Goal: Navigation & Orientation: Find specific page/section

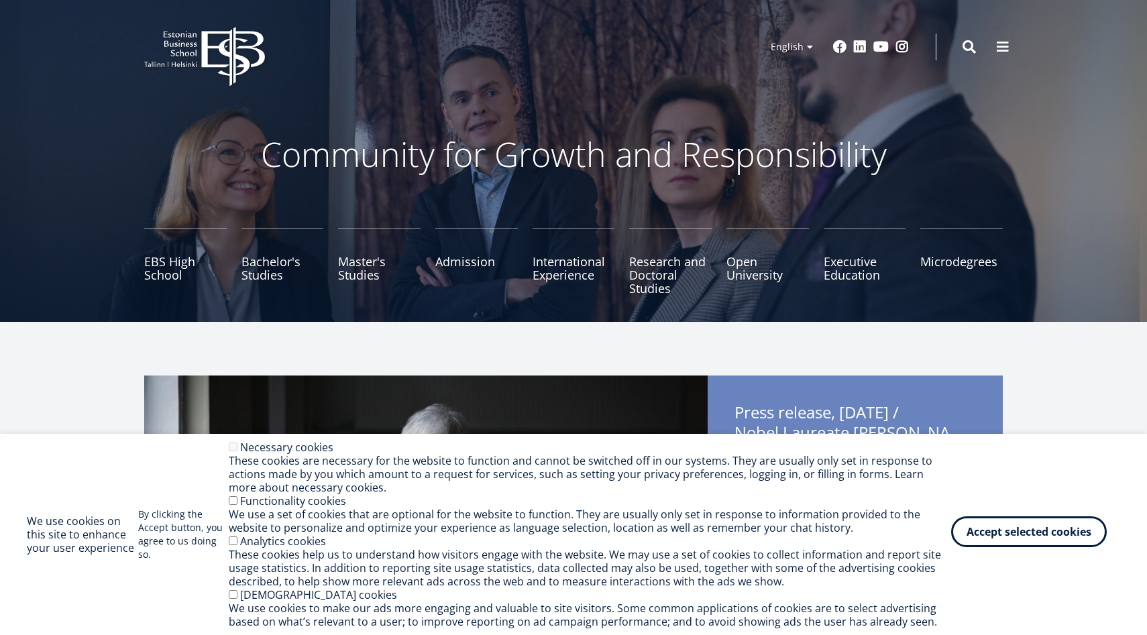
click at [1043, 521] on button "Accept selected cookies" at bounding box center [1029, 531] width 156 height 31
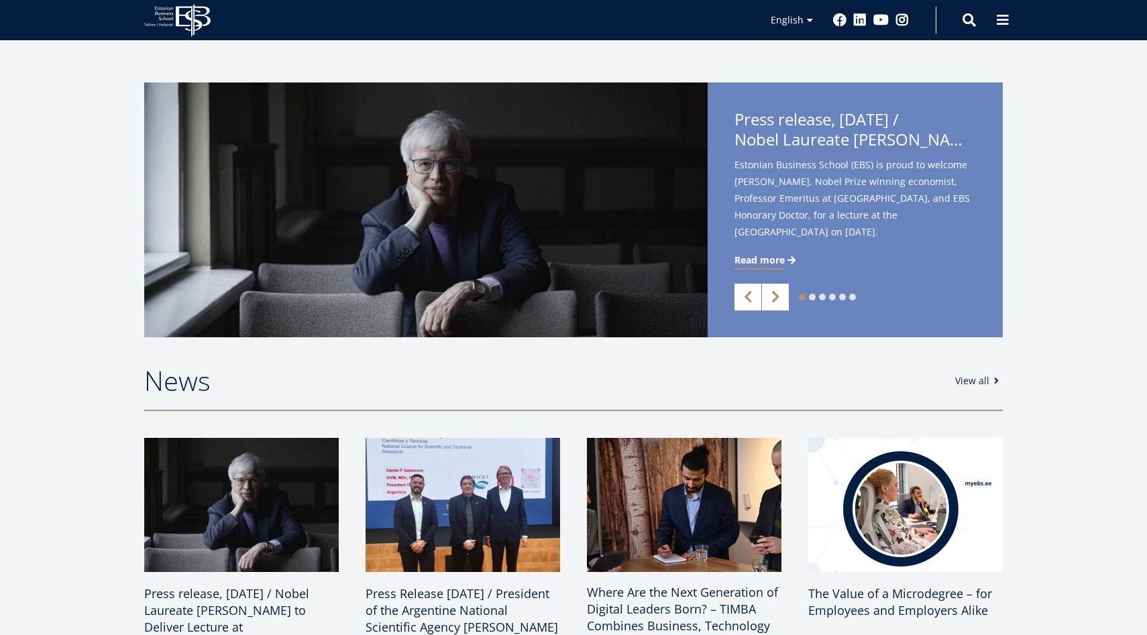
scroll to position [314, 0]
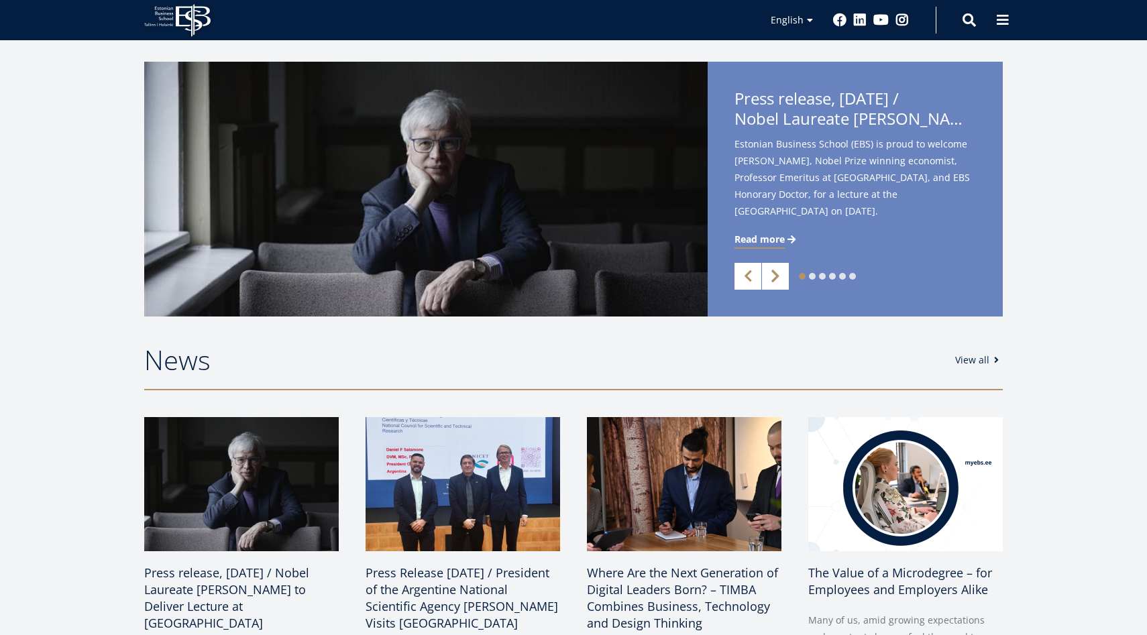
click at [783, 266] on link "Next" at bounding box center [775, 276] width 27 height 27
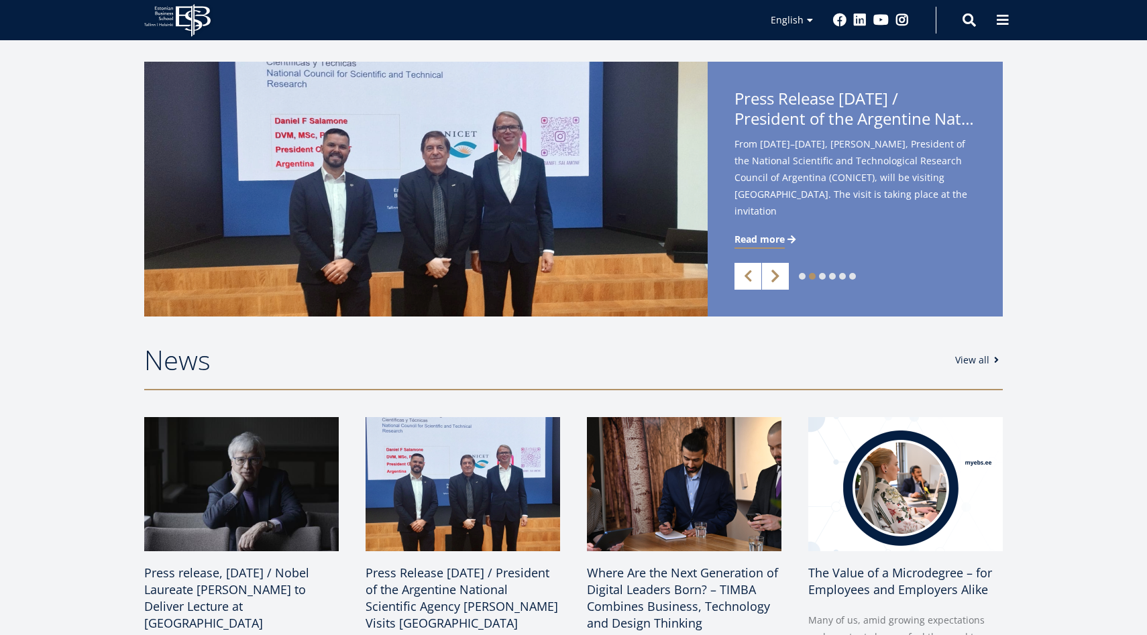
click at [780, 274] on link "Next" at bounding box center [775, 276] width 27 height 27
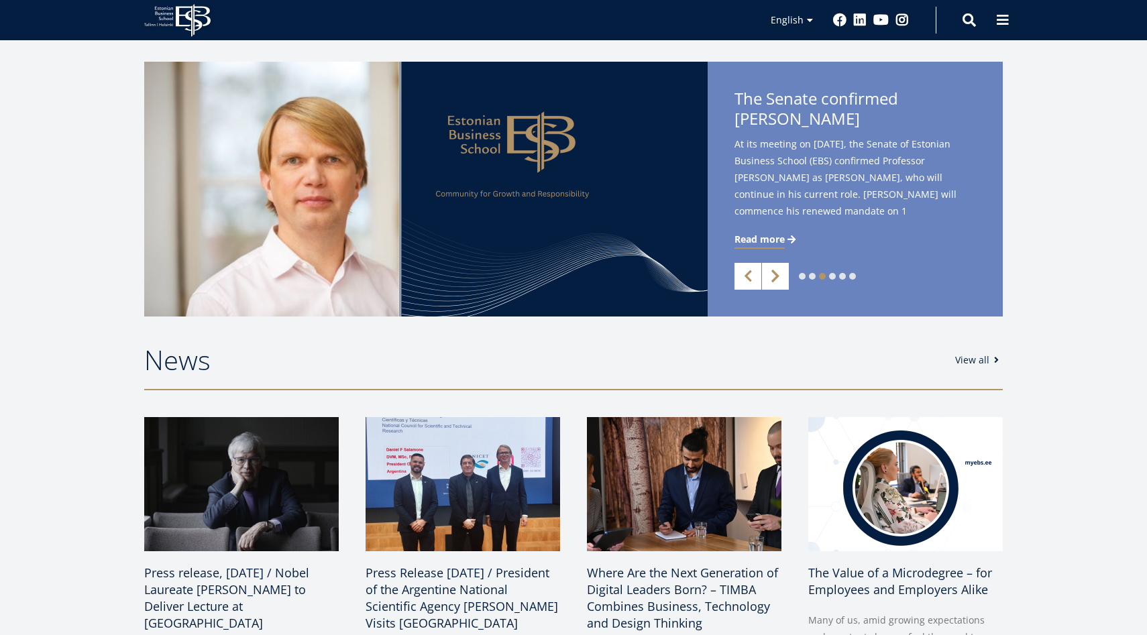
click at [777, 275] on link "Next" at bounding box center [775, 276] width 27 height 27
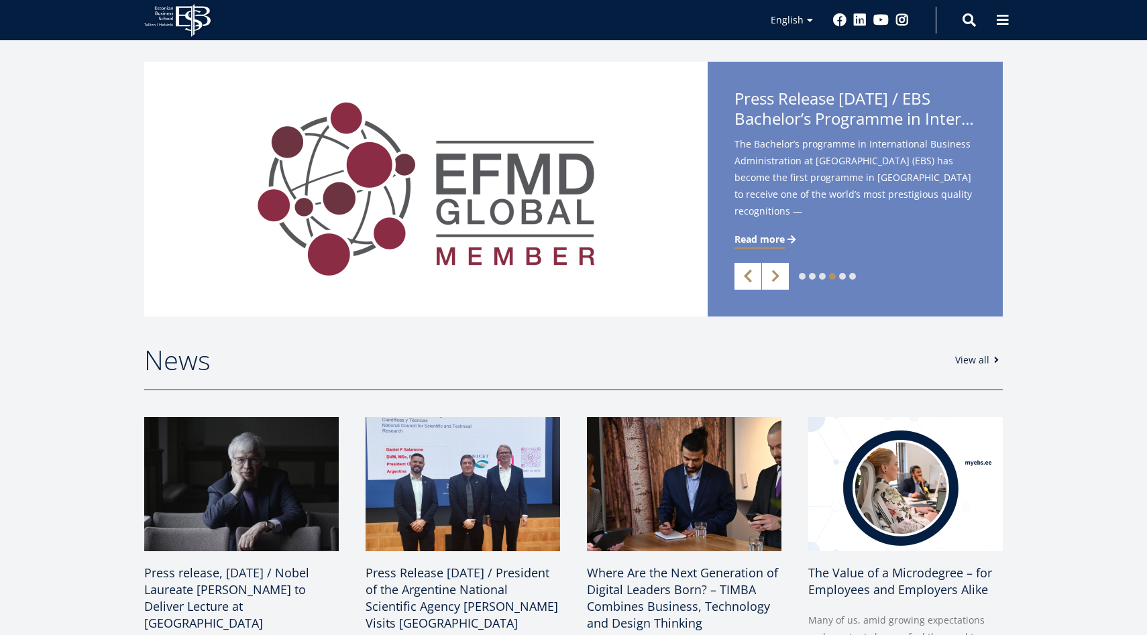
click at [750, 278] on link "Previous" at bounding box center [747, 276] width 27 height 27
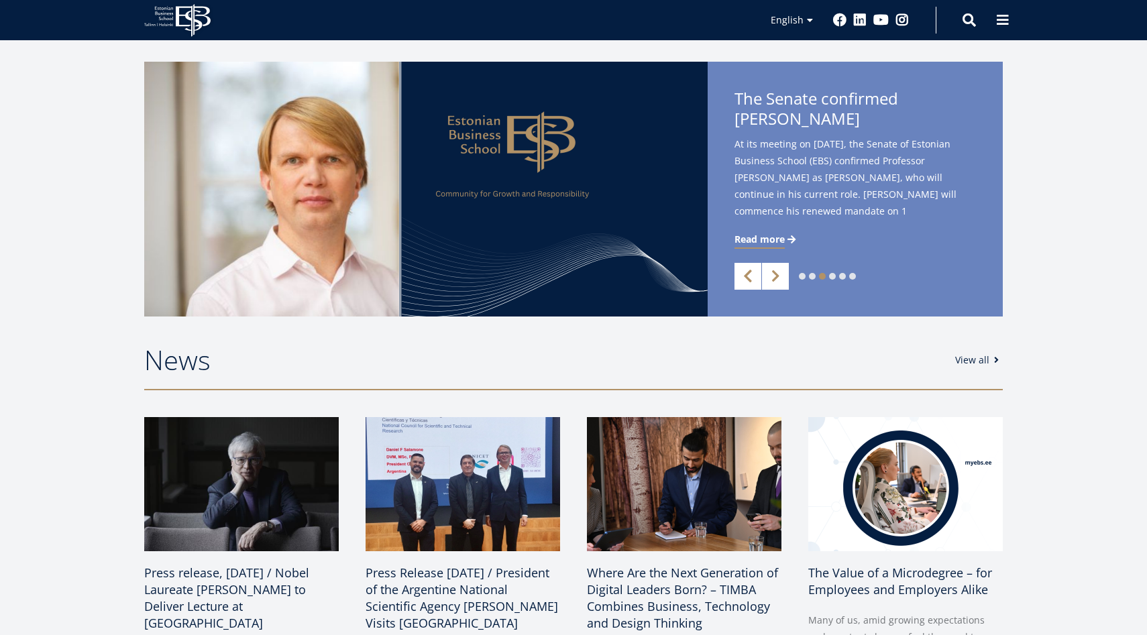
click at [748, 274] on link "Previous" at bounding box center [747, 276] width 27 height 27
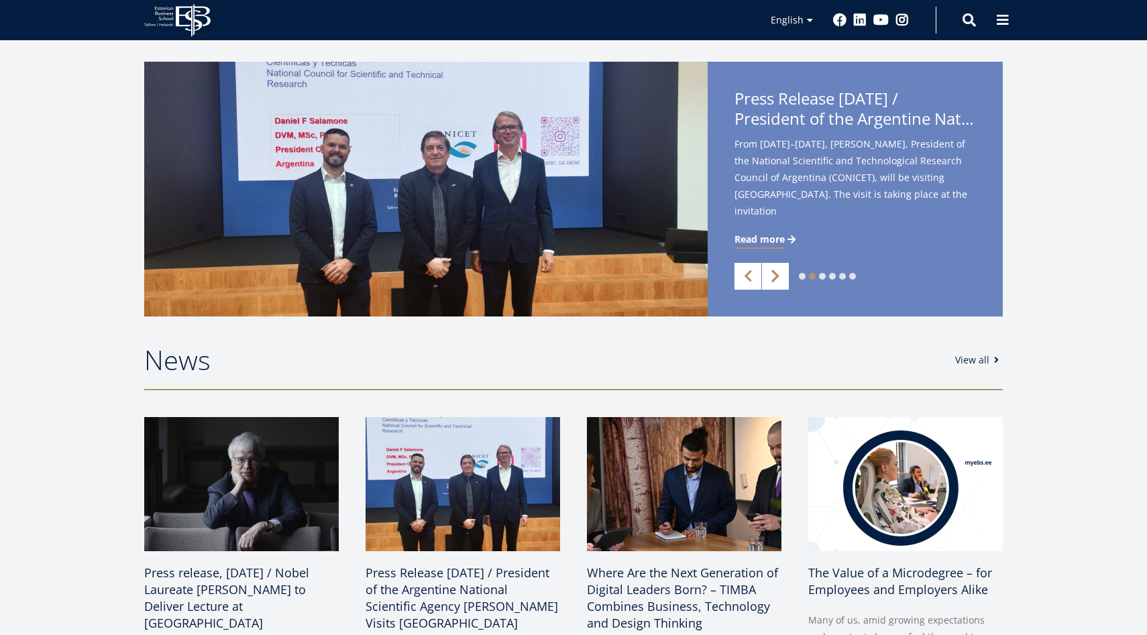
click at [782, 277] on link "Next" at bounding box center [775, 276] width 27 height 27
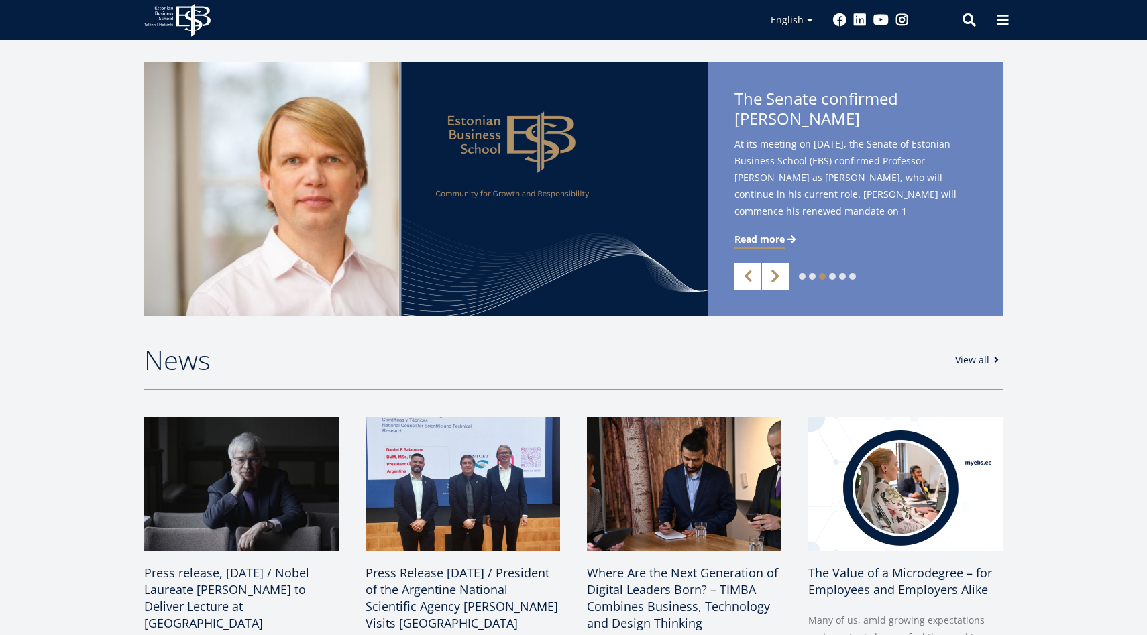
click at [781, 277] on link "Next" at bounding box center [775, 276] width 27 height 27
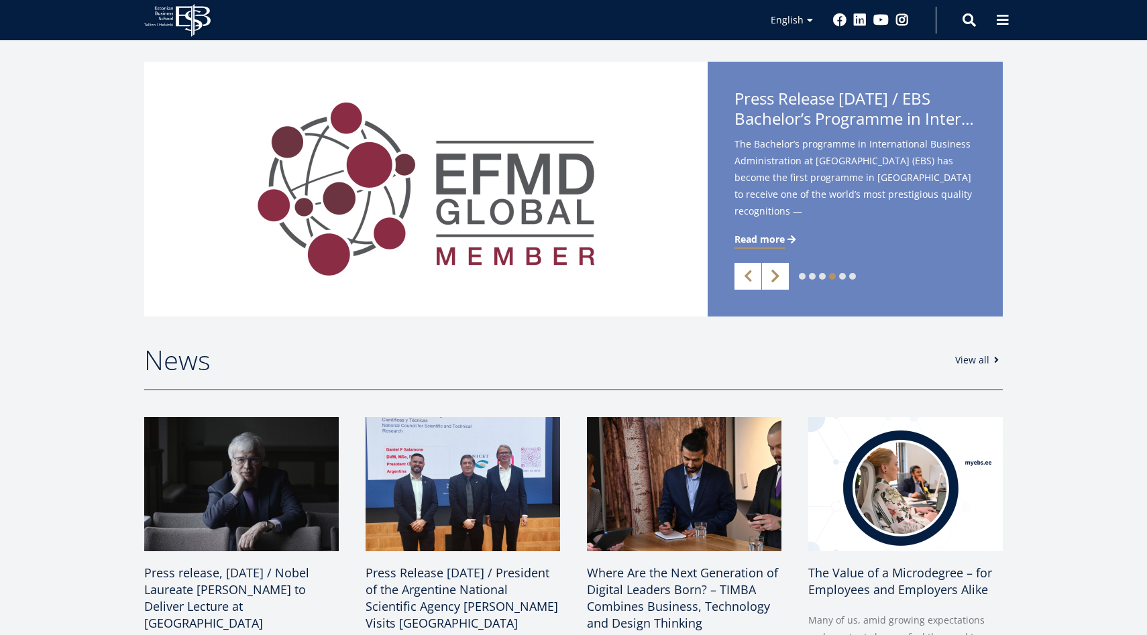
click at [781, 277] on link "Next" at bounding box center [775, 276] width 27 height 27
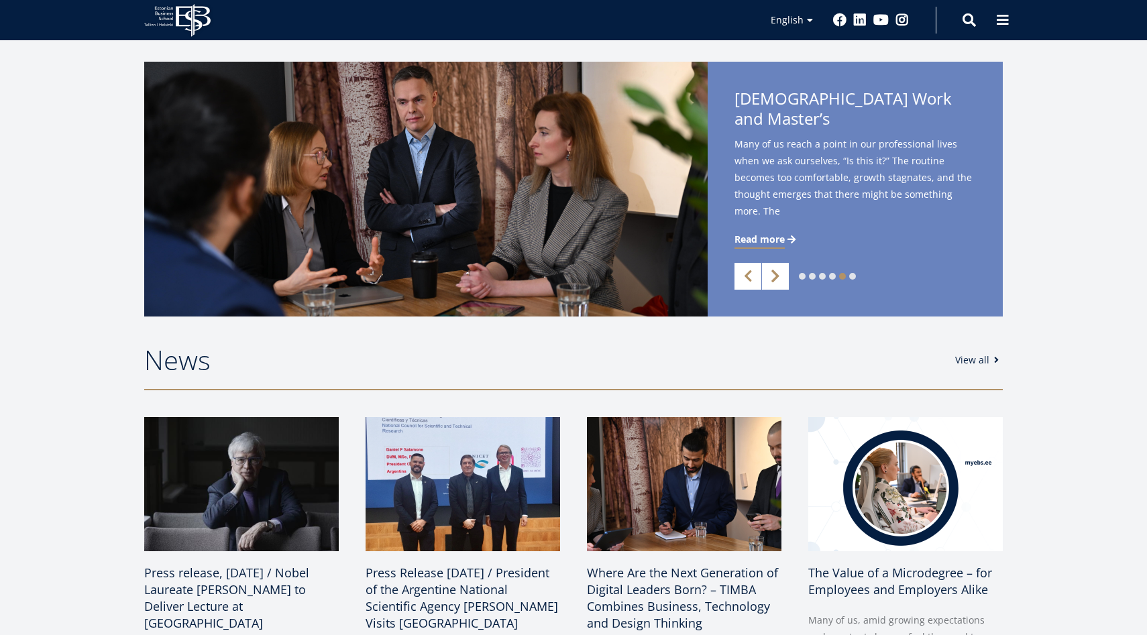
click at [780, 277] on link "Next" at bounding box center [775, 276] width 27 height 27
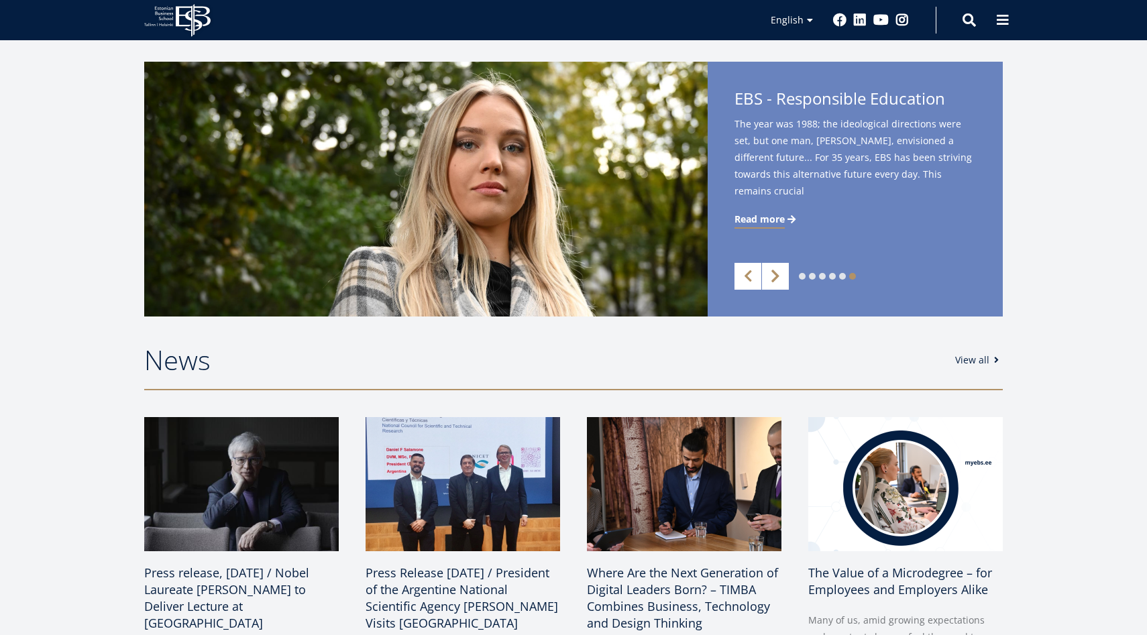
click at [779, 275] on link "Next" at bounding box center [775, 276] width 27 height 27
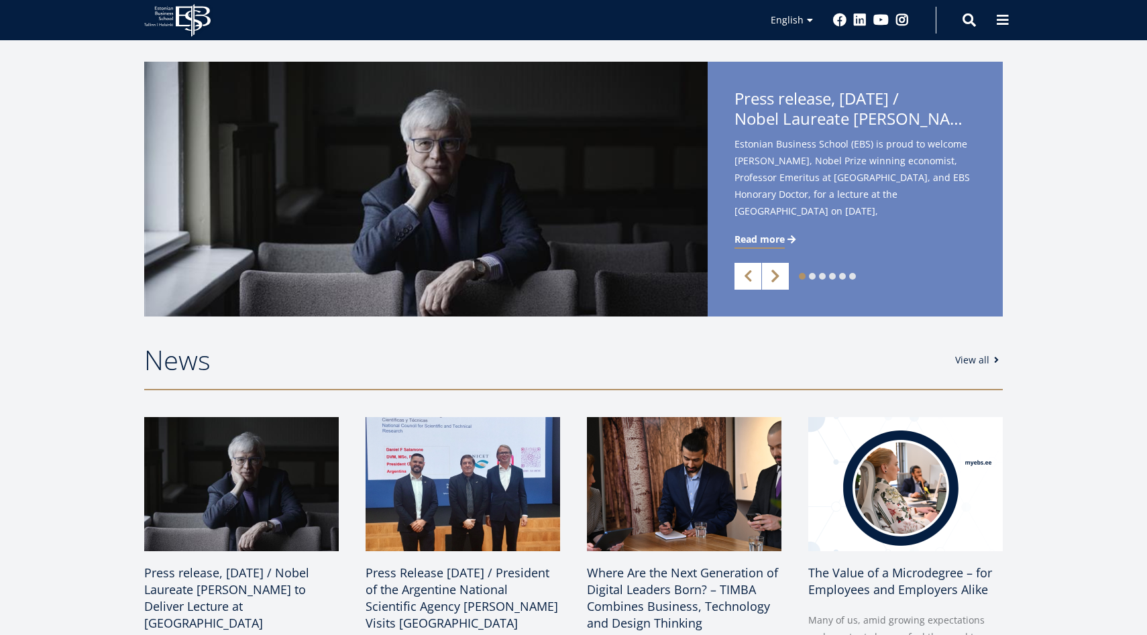
scroll to position [0, 0]
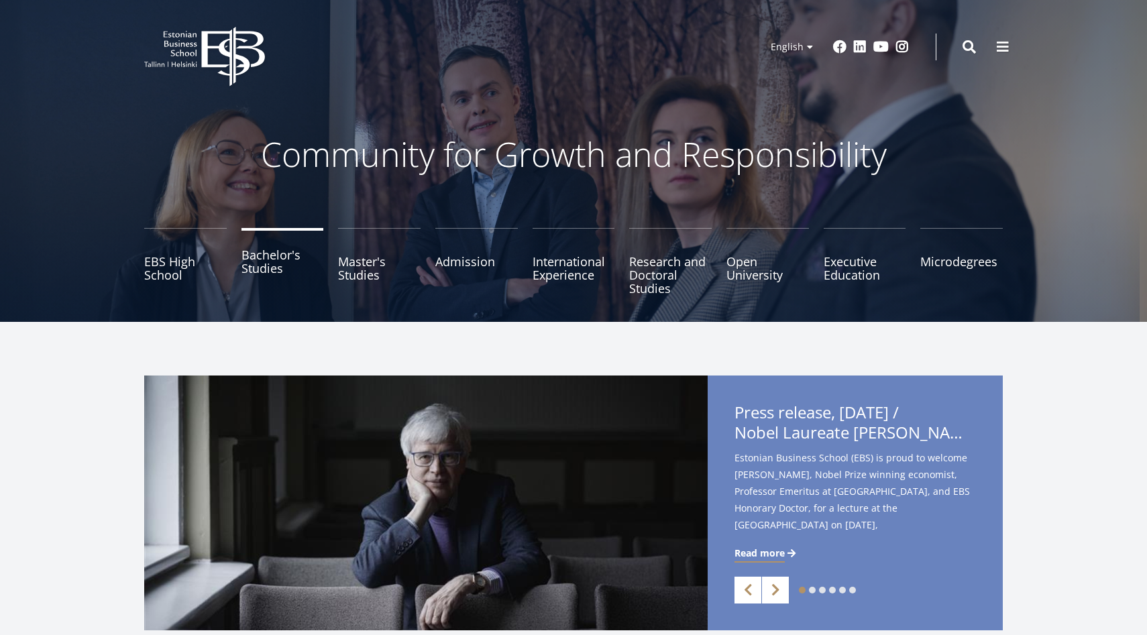
click at [262, 257] on link "Bachelor's Studies" at bounding box center [282, 261] width 82 height 67
